Goal: Transaction & Acquisition: Purchase product/service

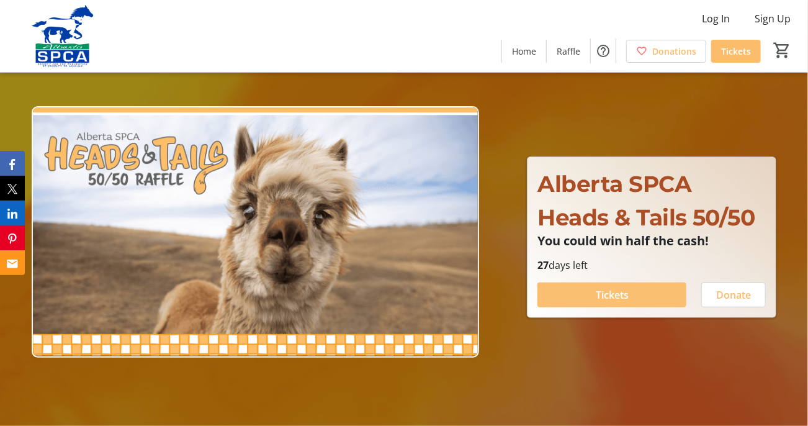
click at [617, 297] on span "Tickets" at bounding box center [612, 294] width 33 height 15
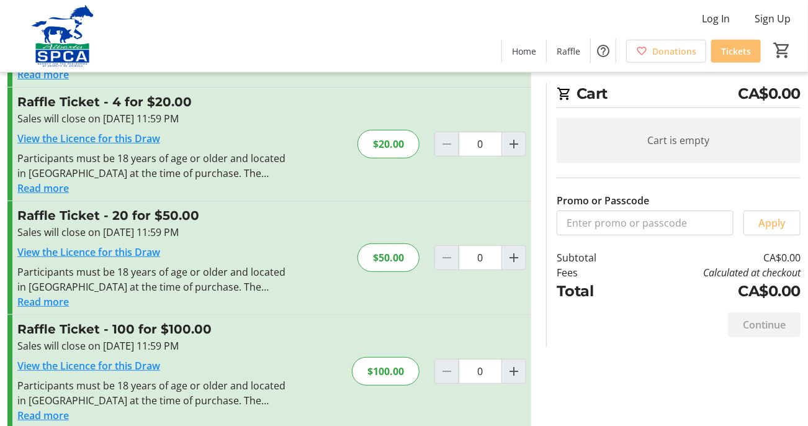
scroll to position [129, 0]
click at [515, 256] on mat-icon "Increment by one" at bounding box center [514, 257] width 15 height 15
type input "1"
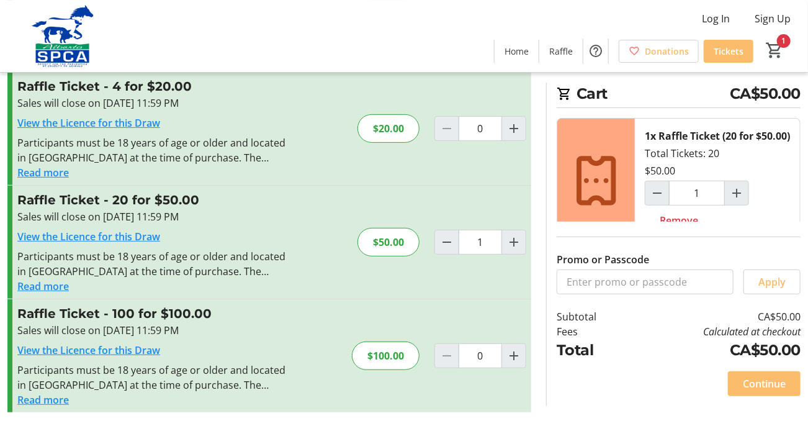
scroll to position [145, 0]
click at [762, 391] on span "Continue" at bounding box center [764, 383] width 43 height 15
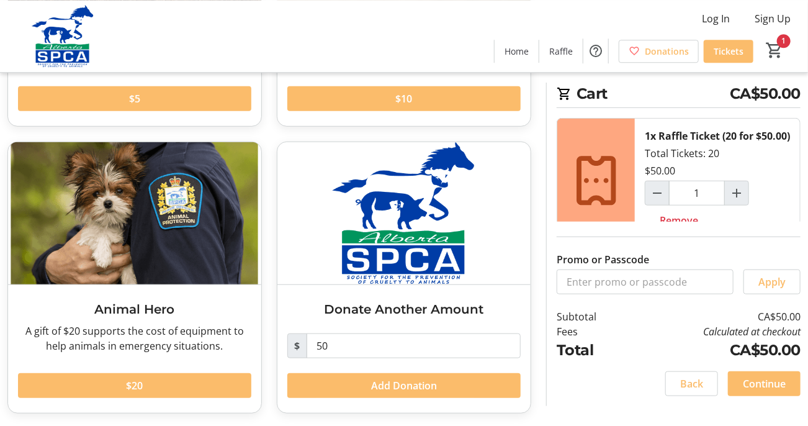
scroll to position [283, 0]
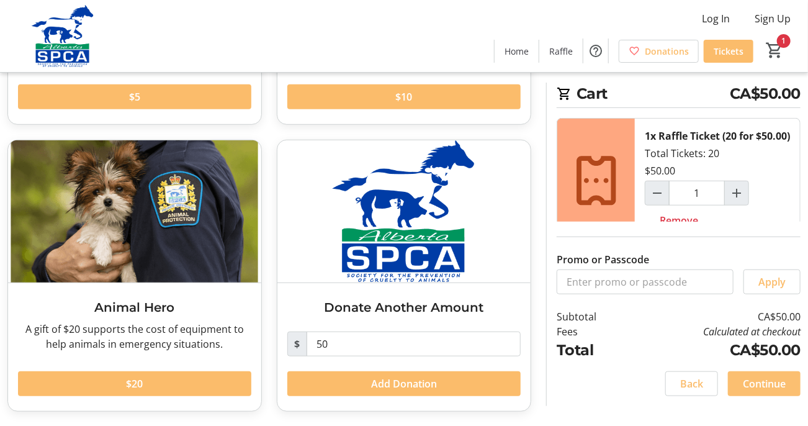
click at [756, 391] on span "Continue" at bounding box center [764, 383] width 43 height 15
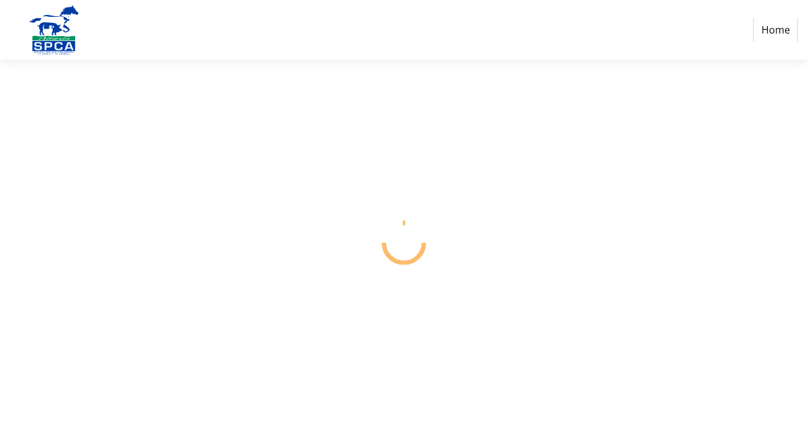
select select "CA"
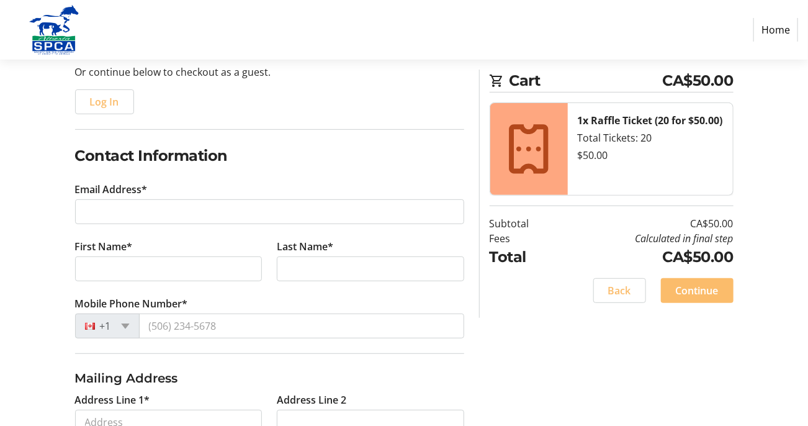
scroll to position [131, 0]
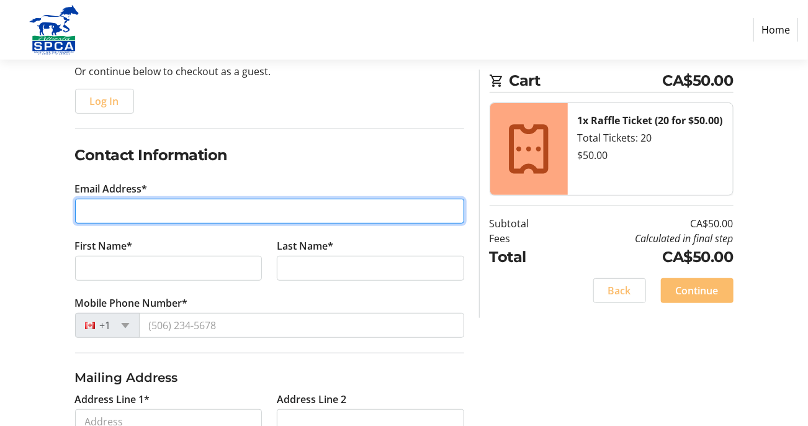
click at [95, 217] on input "Email Address*" at bounding box center [269, 211] width 389 height 25
type input "[EMAIL_ADDRESS][DOMAIN_NAME]"
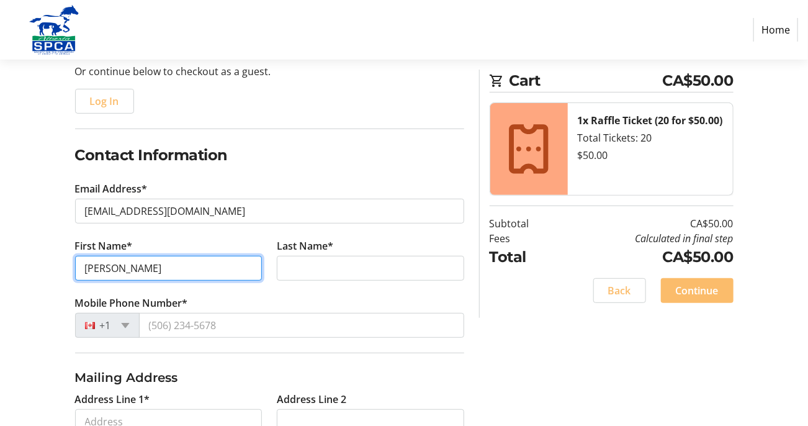
type input "[PERSON_NAME]"
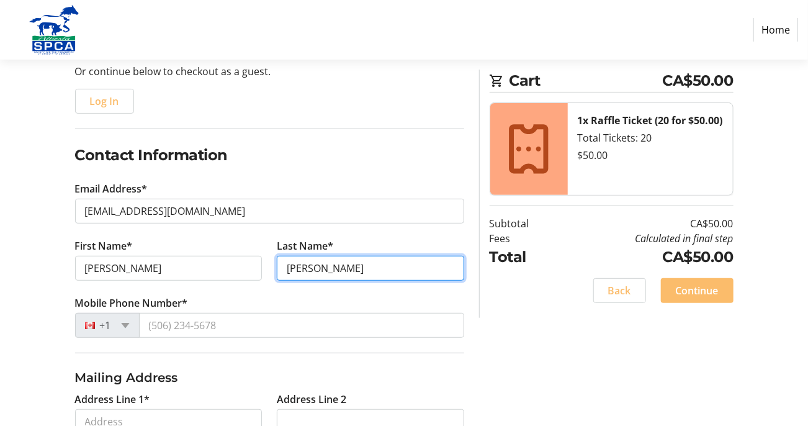
type input "[PERSON_NAME]"
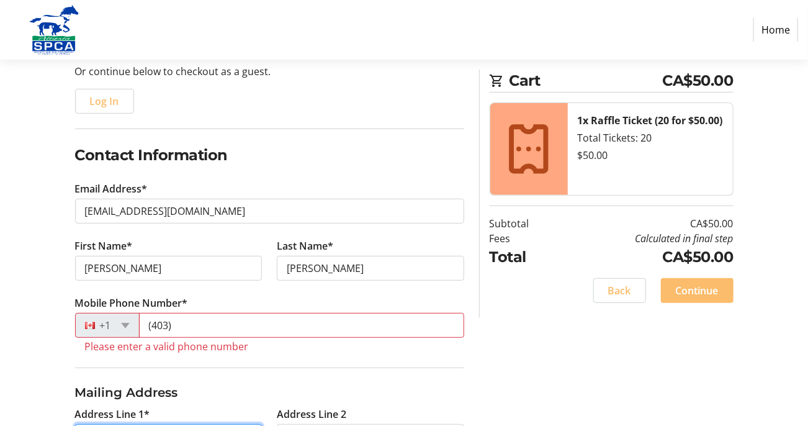
scroll to position [353, 0]
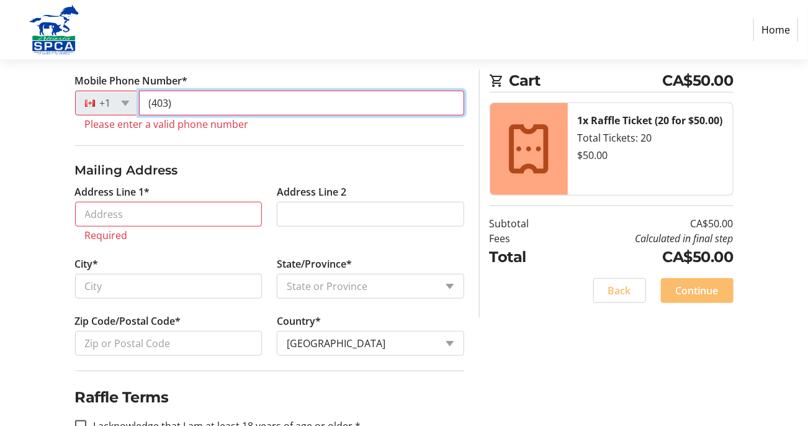
click at [188, 104] on input "(403)" at bounding box center [301, 103] width 325 height 25
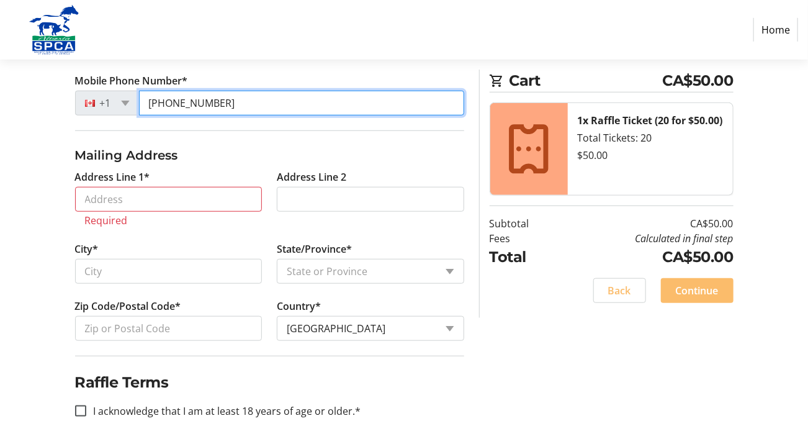
type input "[PHONE_NUMBER]"
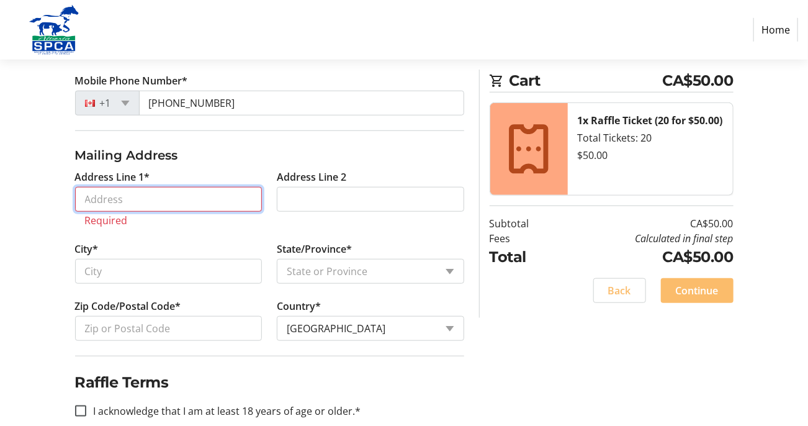
click at [135, 199] on input "Address Line 1*" at bounding box center [169, 199] width 188 height 25
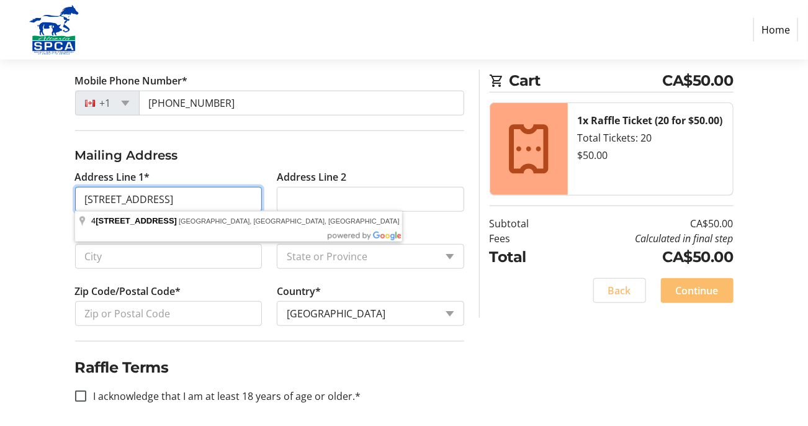
type input "[STREET_ADDRESS]"
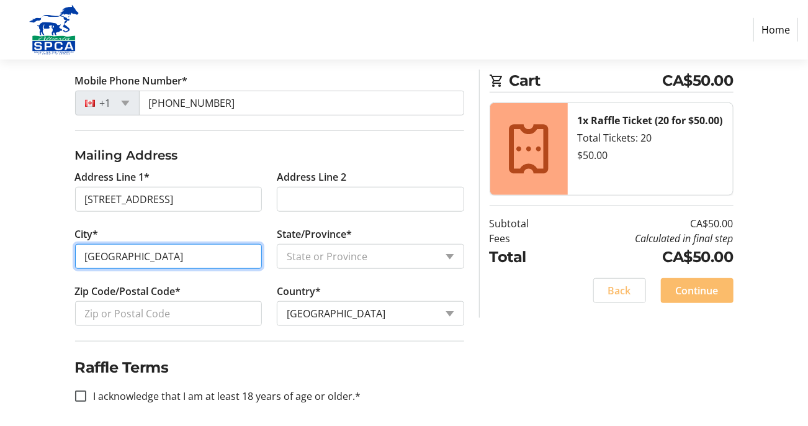
type input "[GEOGRAPHIC_DATA]"
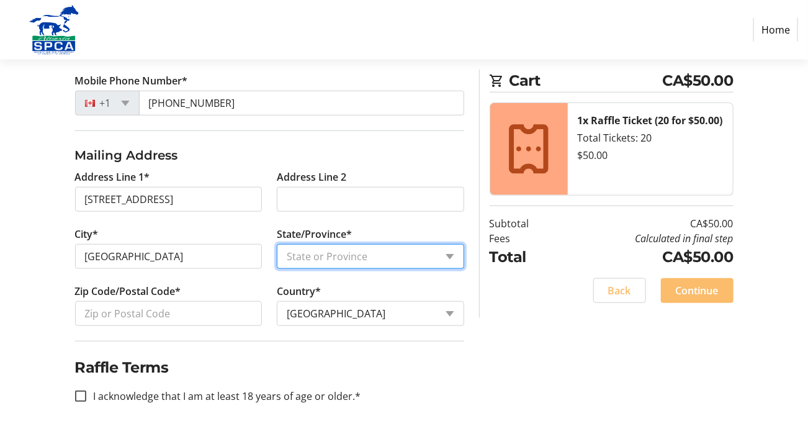
click at [277, 244] on select "State or Province State or Province [GEOGRAPHIC_DATA] [GEOGRAPHIC_DATA] [GEOGRA…" at bounding box center [371, 256] width 188 height 25
select select "AB"
click option "[GEOGRAPHIC_DATA]" at bounding box center [0, 0] width 0 height 0
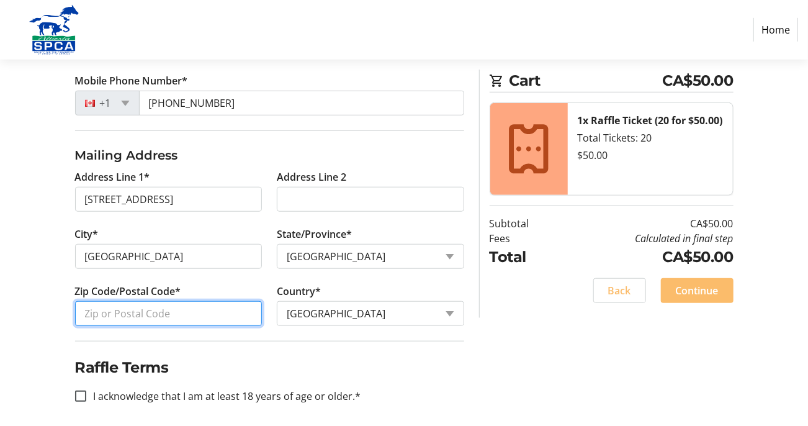
click at [129, 311] on input "Zip Code/Postal Code*" at bounding box center [169, 313] width 188 height 25
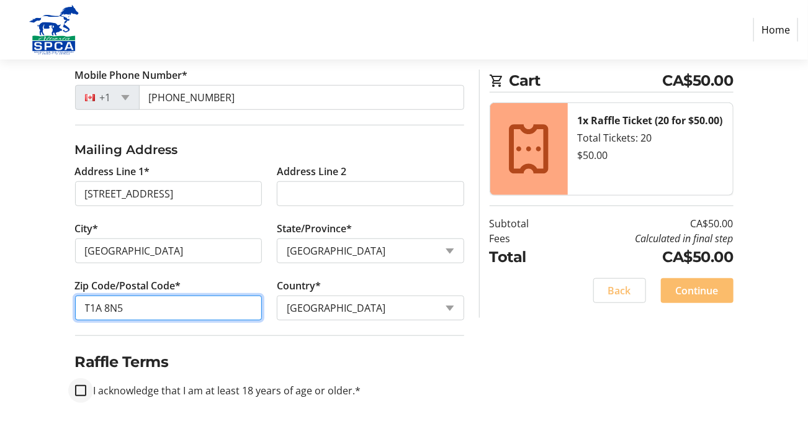
type input "T1A 8N5"
click at [81, 389] on input "I acknowledge that I am at least 18 years of age or older.*" at bounding box center [80, 390] width 11 height 11
checkbox input "true"
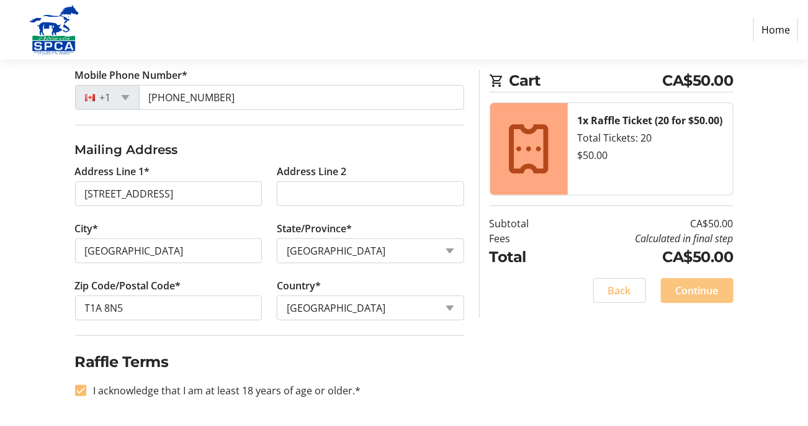
click at [691, 294] on span "Continue" at bounding box center [697, 290] width 43 height 15
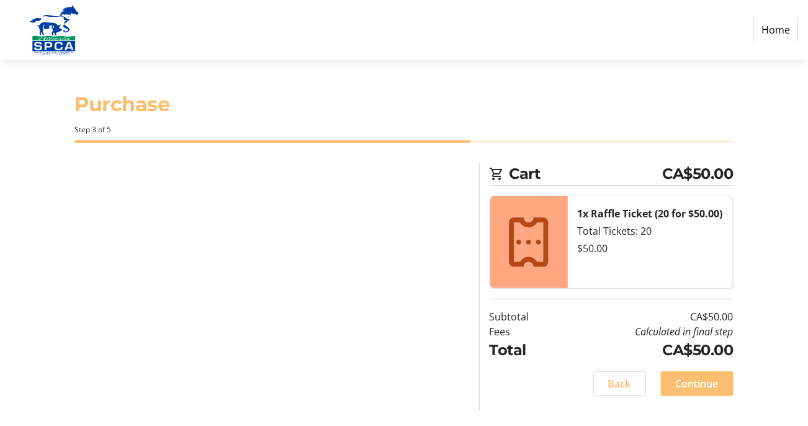
scroll to position [0, 0]
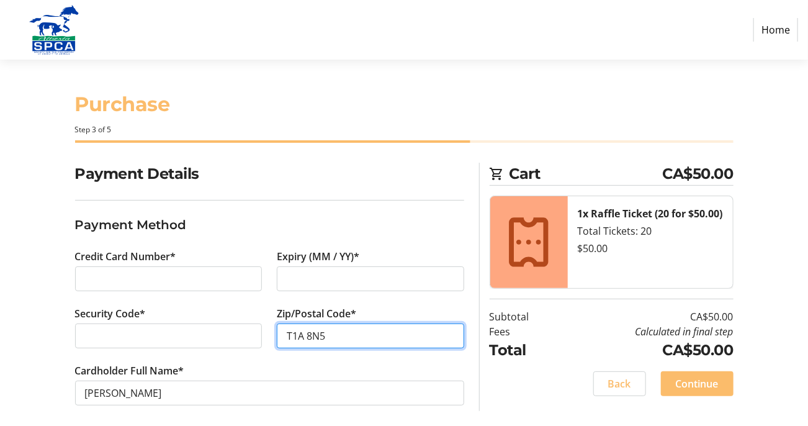
type input "T1A 8N5"
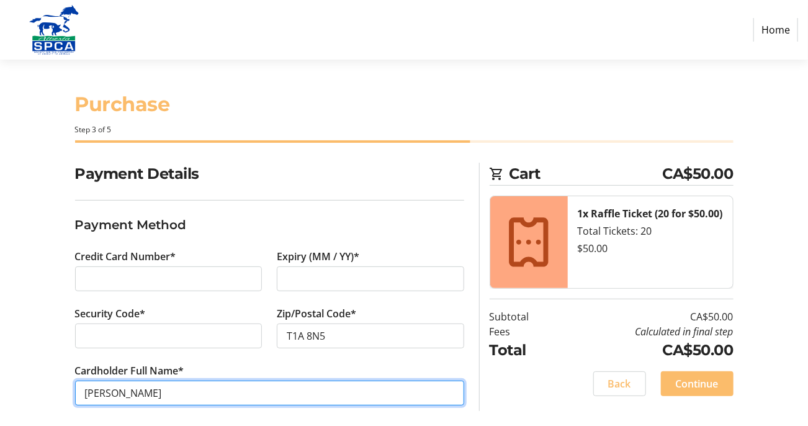
click at [119, 394] on input "[PERSON_NAME]" at bounding box center [269, 393] width 389 height 25
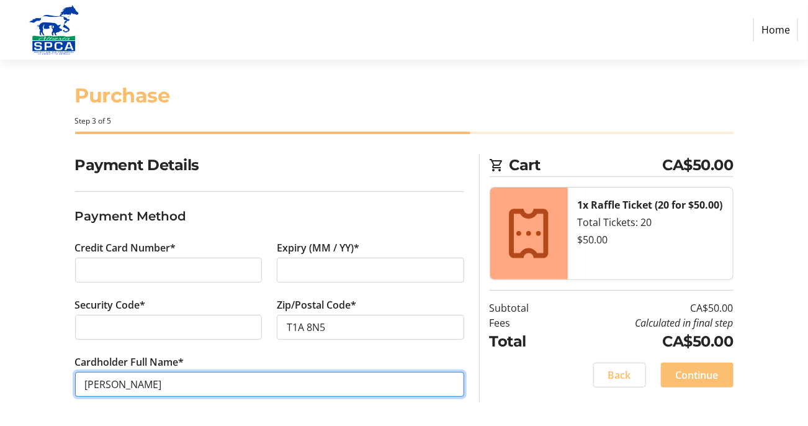
type input "[PERSON_NAME]"
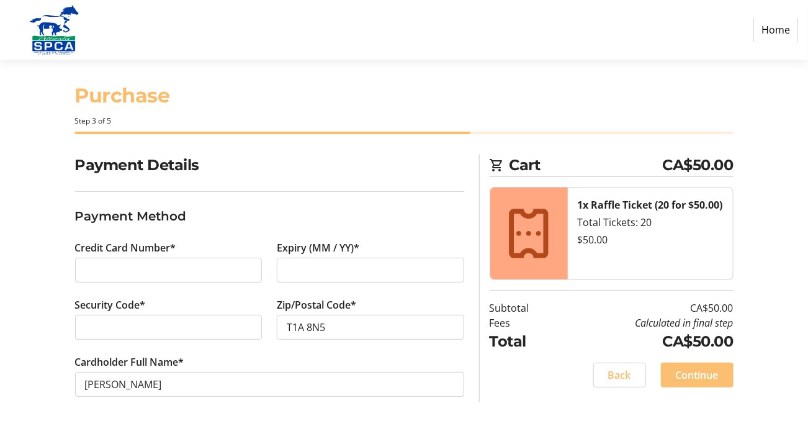
click at [692, 376] on span "Continue" at bounding box center [697, 375] width 43 height 15
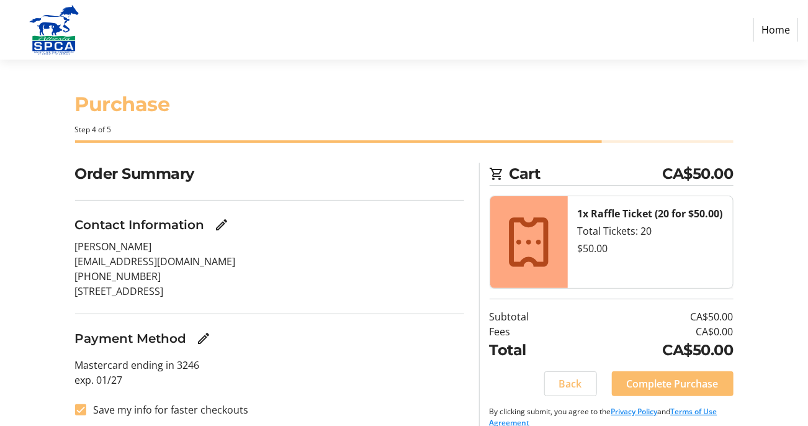
scroll to position [17, 0]
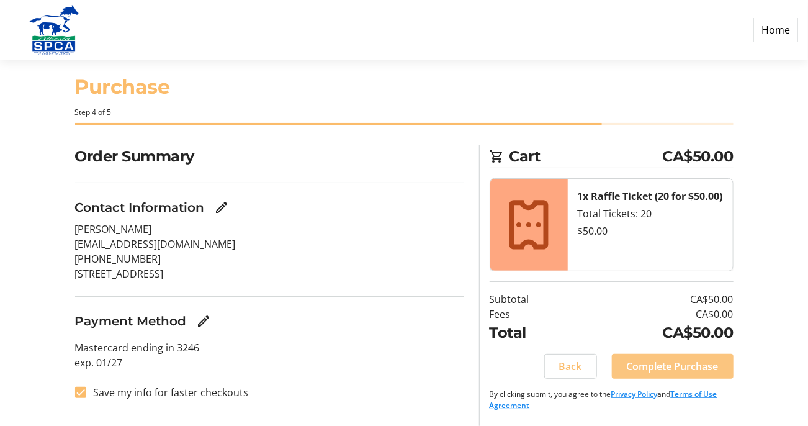
click at [658, 370] on span "Complete Purchase" at bounding box center [673, 366] width 92 height 15
